Goal: Obtain resource: Obtain resource

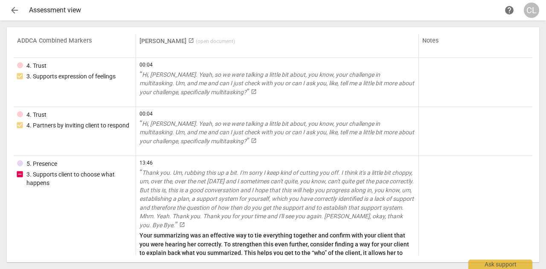
click at [10, 10] on span "arrow_back" at bounding box center [14, 10] width 10 height 10
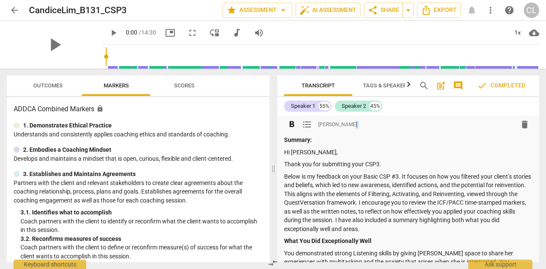
drag, startPoint x: 283, startPoint y: 141, endPoint x: 403, endPoint y: 217, distance: 142.6
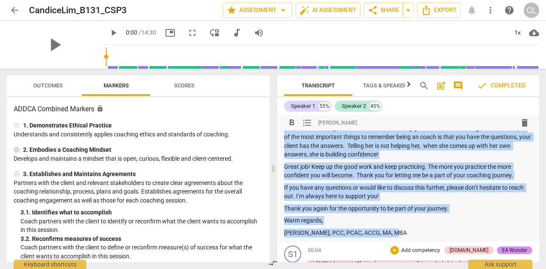
scroll to position [442, 0]
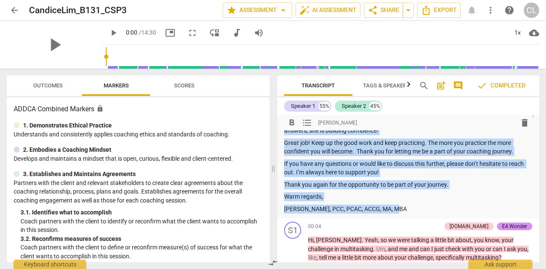
drag, startPoint x: 284, startPoint y: 139, endPoint x: 433, endPoint y: 204, distance: 162.5
copy div "Summary: Hi Candice, Thank you for submitting your CSP3. Below is my feedback o…"
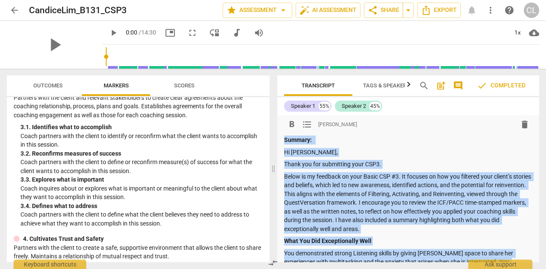
scroll to position [0, 0]
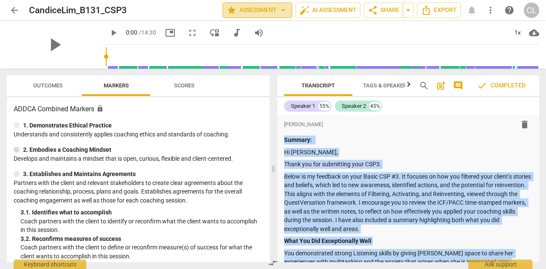
click at [284, 8] on span "arrow_drop_down" at bounding box center [283, 10] width 10 height 10
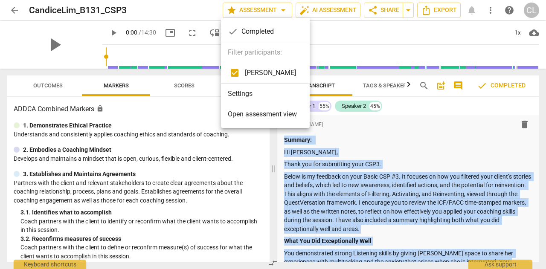
click at [257, 116] on span "Open assessment view" at bounding box center [262, 114] width 69 height 10
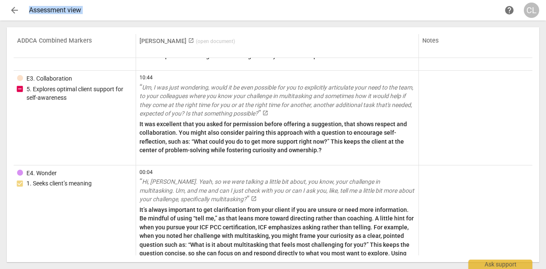
scroll to position [3964, 0]
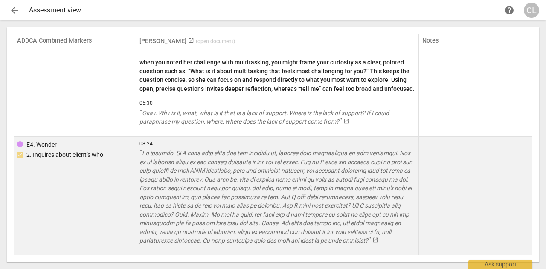
drag, startPoint x: 15, startPoint y: 41, endPoint x: 501, endPoint y: 252, distance: 529.9
copy thead
click at [496, 191] on div at bounding box center [475, 196] width 107 height 112
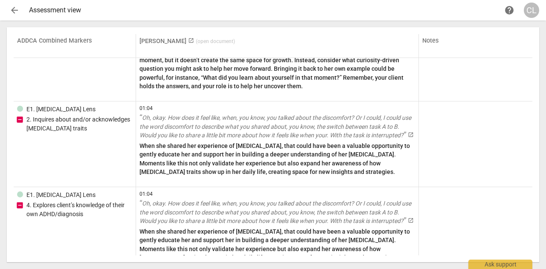
scroll to position [2685, 0]
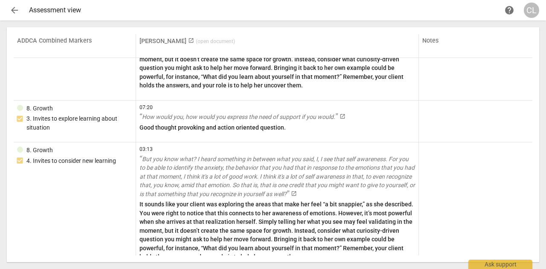
click at [188, 41] on span "launch" at bounding box center [191, 41] width 6 height 6
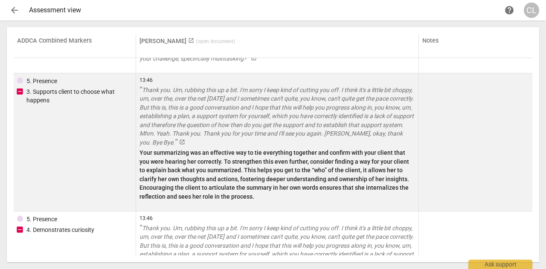
scroll to position [0, 0]
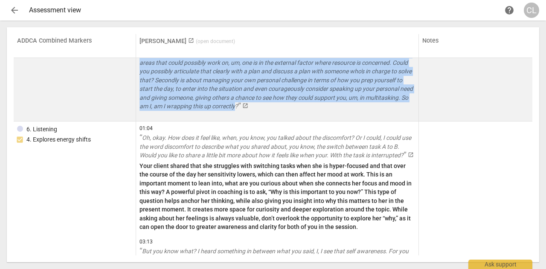
drag, startPoint x: 140, startPoint y: 65, endPoint x: 312, endPoint y: 140, distance: 187.6
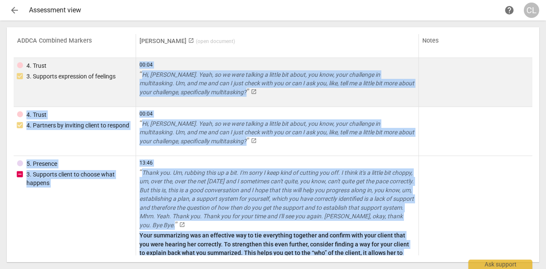
click at [169, 81] on span "Hi, Rebecca. Yeah, so we were talking a little bit about, you know, your challe…" at bounding box center [276, 83] width 275 height 24
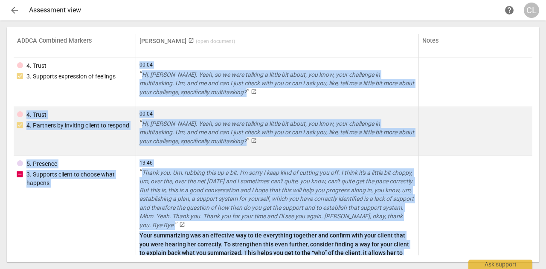
click at [469, 149] on div at bounding box center [475, 131] width 107 height 42
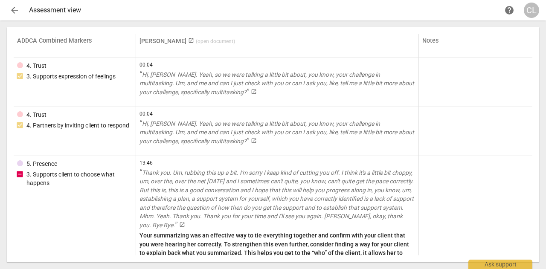
click at [12, 8] on span "arrow_back" at bounding box center [14, 10] width 10 height 10
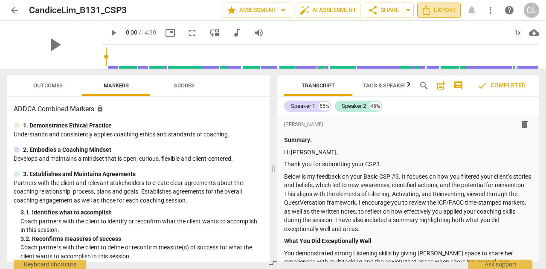
click at [453, 8] on span "Export" at bounding box center [439, 10] width 36 height 10
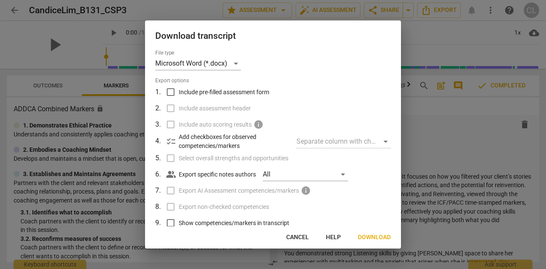
click at [383, 238] on span "Download" at bounding box center [374, 237] width 33 height 9
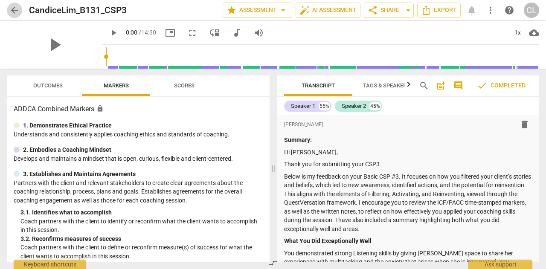
click at [12, 8] on span "arrow_back" at bounding box center [14, 10] width 10 height 10
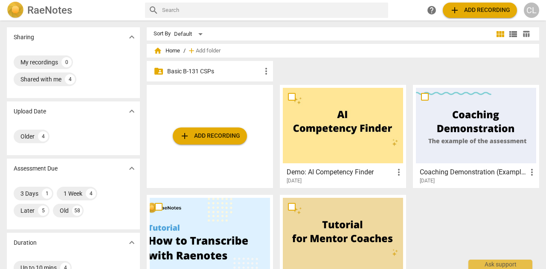
click at [217, 71] on p "Basic B-131 CSPs" at bounding box center [214, 71] width 94 height 9
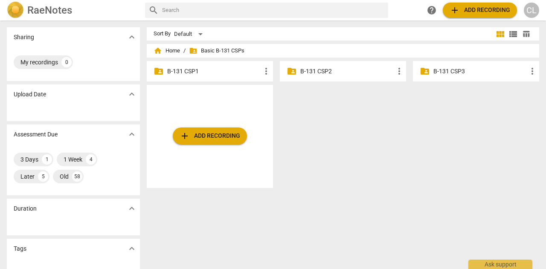
click at [450, 72] on p "B-131 CSP3" at bounding box center [480, 71] width 94 height 9
click at [532, 64] on div "folder_shared B-131 CSP3 more_vert" at bounding box center [476, 71] width 126 height 20
click at [531, 68] on span "more_vert" at bounding box center [532, 71] width 10 height 10
click at [438, 72] on div at bounding box center [273, 134] width 546 height 269
click at [438, 72] on p "B-131 CSP3" at bounding box center [480, 71] width 94 height 9
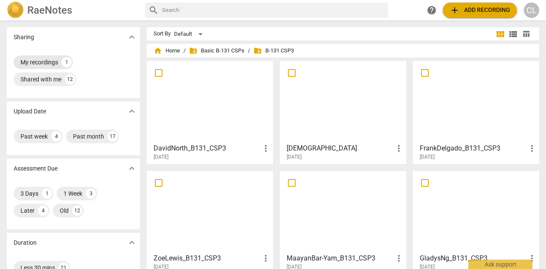
click at [49, 59] on div "My recordings" at bounding box center [39, 62] width 38 height 9
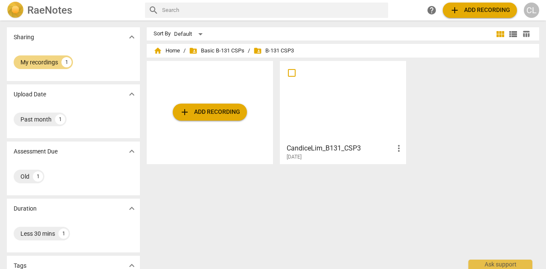
click at [395, 145] on span "more_vert" at bounding box center [399, 148] width 10 height 10
click at [355, 145] on div at bounding box center [273, 134] width 546 height 269
click at [327, 154] on div "2025-08-20" at bounding box center [345, 157] width 117 height 7
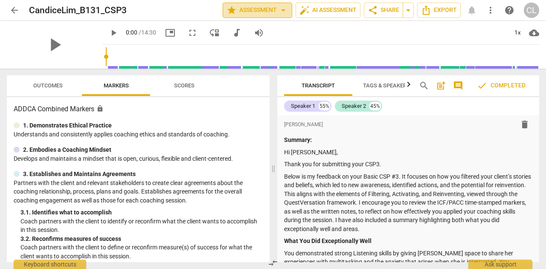
click at [262, 5] on span "star Assessment arrow_drop_down" at bounding box center [257, 10] width 62 height 10
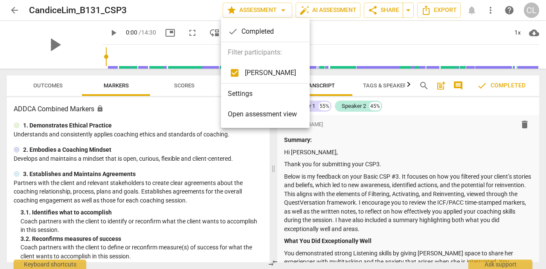
click at [247, 107] on li "Open assessment view" at bounding box center [265, 114] width 89 height 20
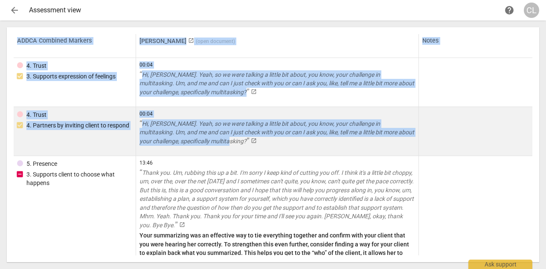
drag, startPoint x: 13, startPoint y: 41, endPoint x: 237, endPoint y: 148, distance: 248.2
click at [237, 148] on div "ADDCA Combined Markers Marci Rubin launch ( open document ) Notes 4. Trust 3. S…" at bounding box center [273, 144] width 532 height 235
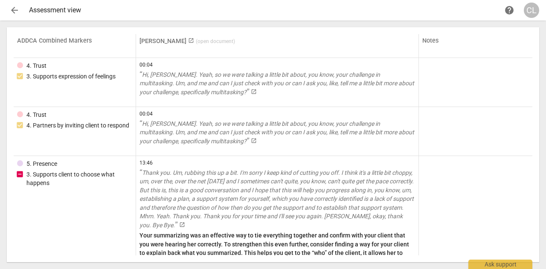
click at [536, 114] on div "ADDCA Combined Markers Marci Rubin launch ( open document ) Notes 4. Trust 3. S…" at bounding box center [273, 144] width 532 height 235
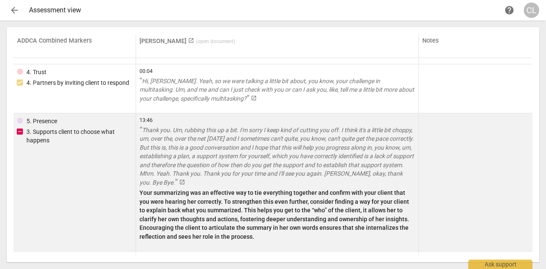
scroll to position [85, 0]
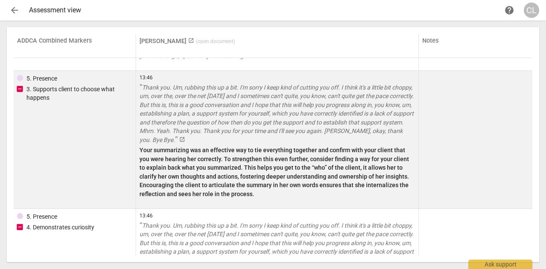
click at [457, 169] on div at bounding box center [475, 139] width 107 height 131
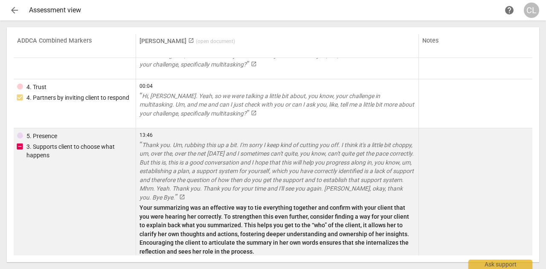
scroll to position [0, 0]
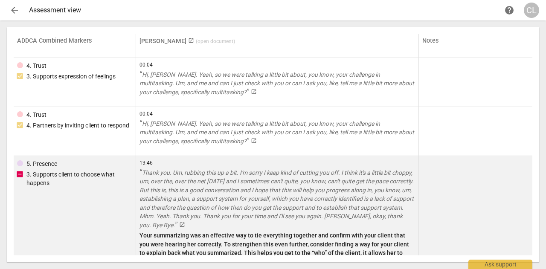
click at [280, 187] on span "Thank you. Um, rubbing this up a bit. I'm sorry I keep kind of cutting you off.…" at bounding box center [276, 198] width 274 height 59
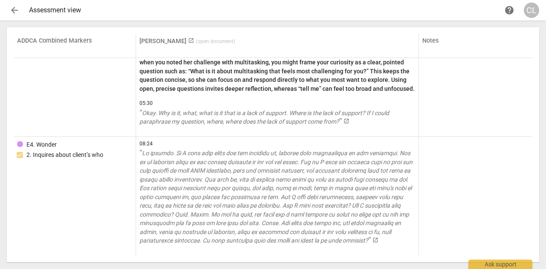
scroll to position [3964, 0]
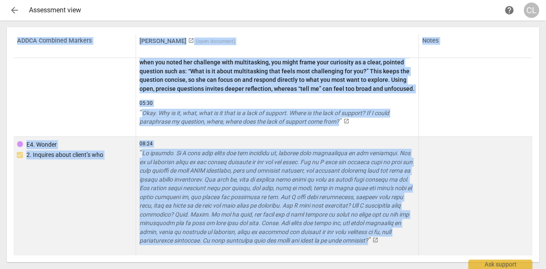
drag, startPoint x: 12, startPoint y: 37, endPoint x: 265, endPoint y: 251, distance: 331.7
click at [265, 251] on div "ADDCA Combined Markers Marci Rubin launch ( open document ) Notes 4. Trust 3. S…" at bounding box center [273, 144] width 532 height 235
copy table "ADDCA Combined Markers Marci Rubin launch ( open document ) Notes 4. Trust 3. S…"
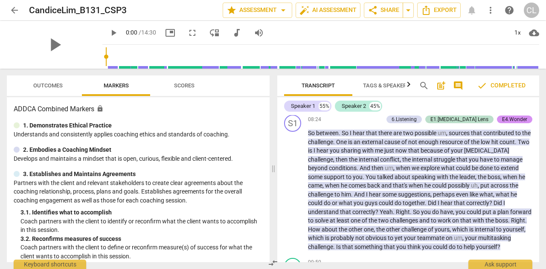
scroll to position [2005, 0]
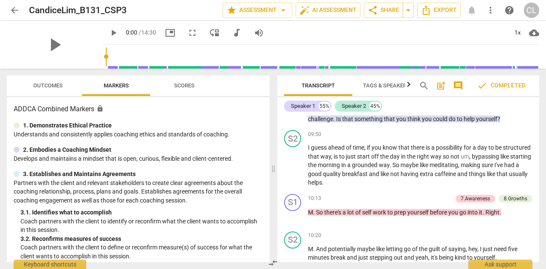
click at [8, 12] on span "arrow_back" at bounding box center [14, 10] width 15 height 10
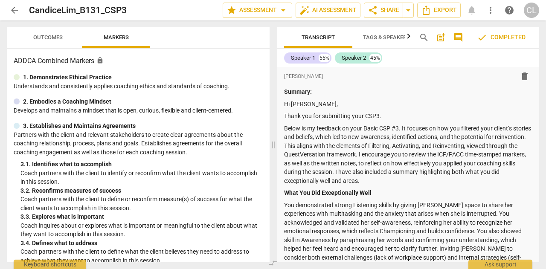
scroll to position [546, 0]
